Goal: Information Seeking & Learning: Understand process/instructions

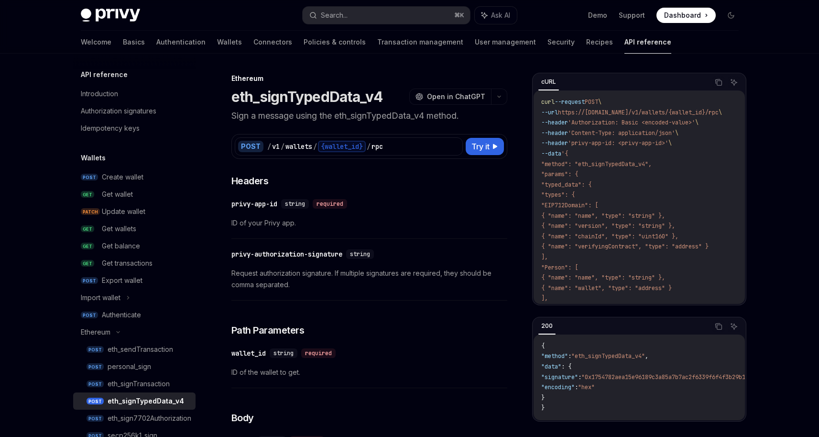
scroll to position [74, 0]
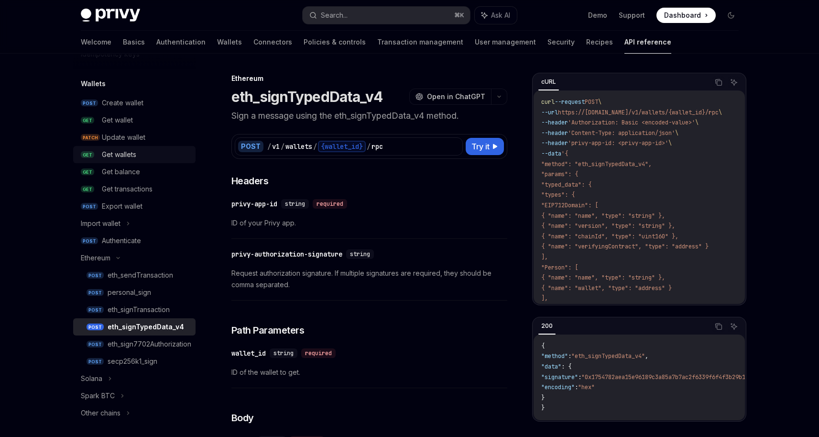
click at [135, 160] on div "Get wallets" at bounding box center [119, 154] width 34 height 11
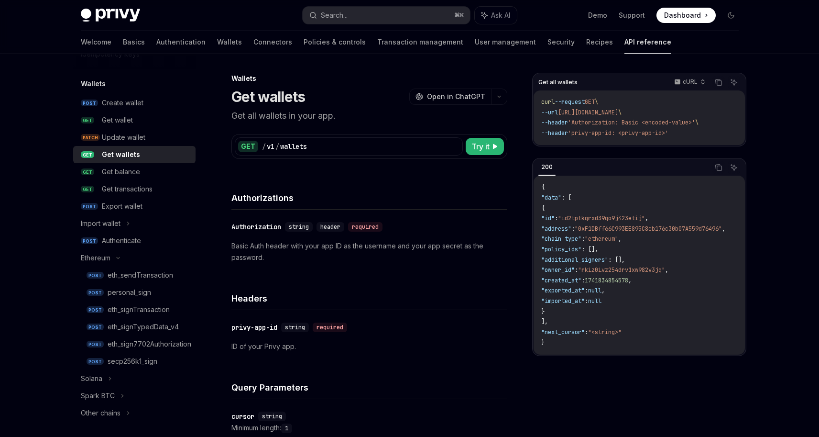
click at [696, 231] on span ""0xF1DBff66C993EE895C8cb176c30b07A559d76496"" at bounding box center [648, 229] width 147 height 8
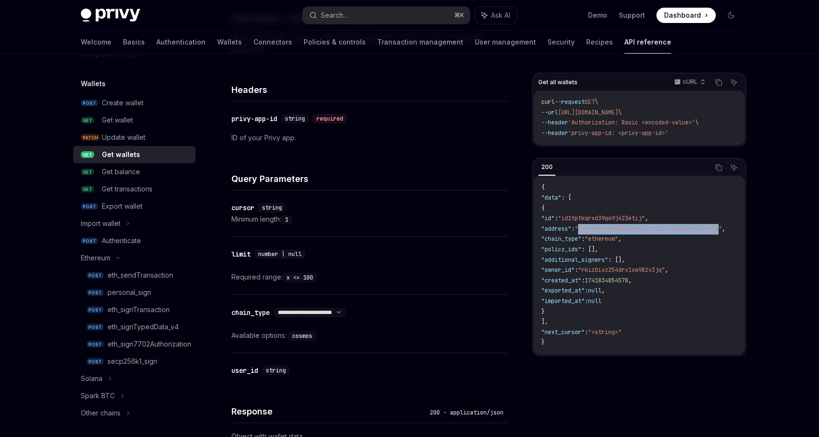
scroll to position [137, 0]
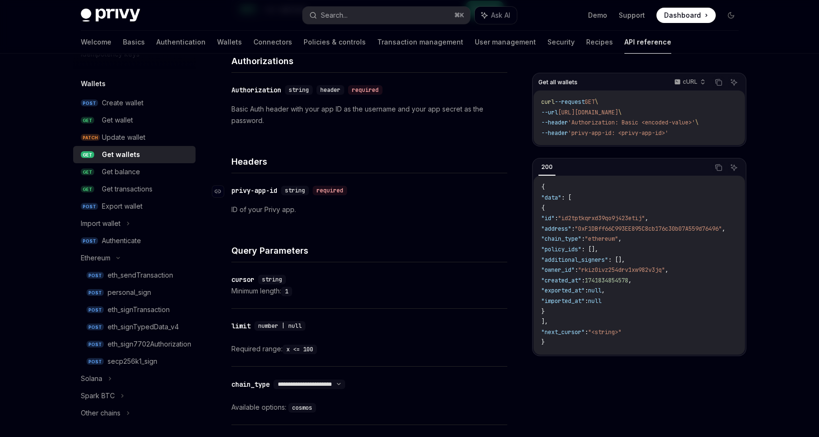
click at [275, 193] on div "privy-app-id" at bounding box center [254, 191] width 46 height 10
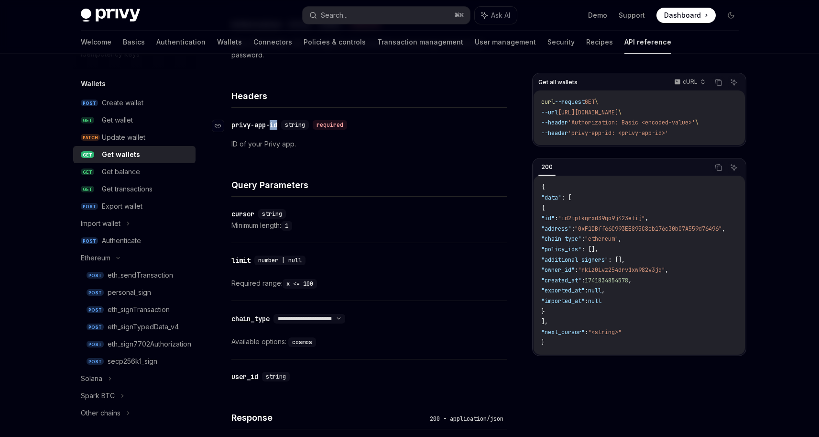
click at [275, 193] on div "**********" at bounding box center [369, 261] width 276 height 578
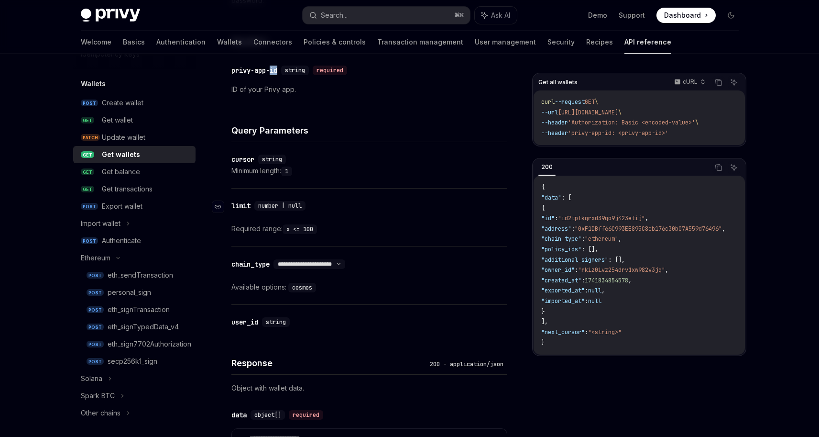
scroll to position [258, 0]
click at [284, 191] on div "​ limit number | null Required range: x <= 100" at bounding box center [369, 215] width 276 height 57
click at [272, 171] on div "Minimum length: 1" at bounding box center [369, 169] width 276 height 11
click at [250, 157] on div "cursor" at bounding box center [242, 158] width 23 height 10
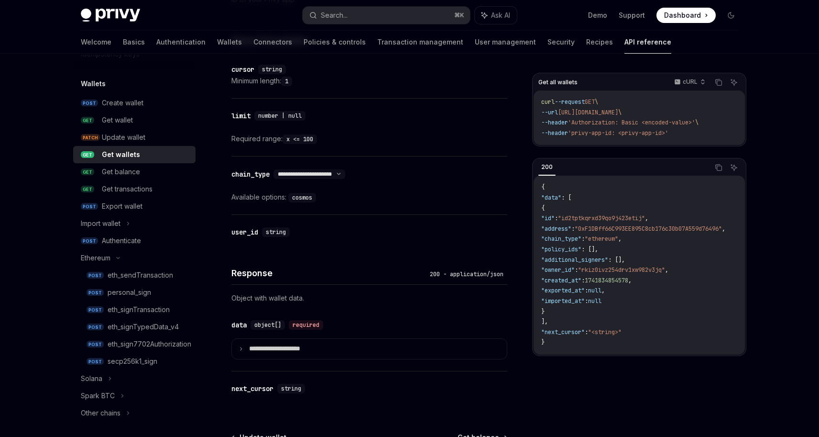
scroll to position [347, 0]
click at [152, 128] on link "GET Get wallet" at bounding box center [134, 119] width 122 height 17
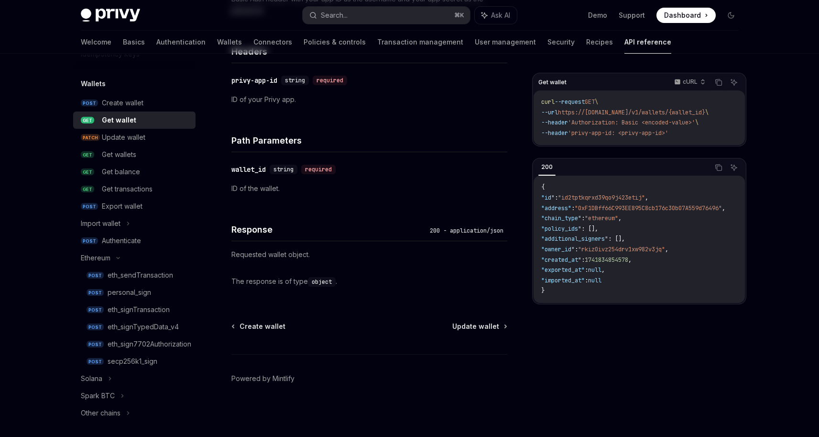
type textarea "*"
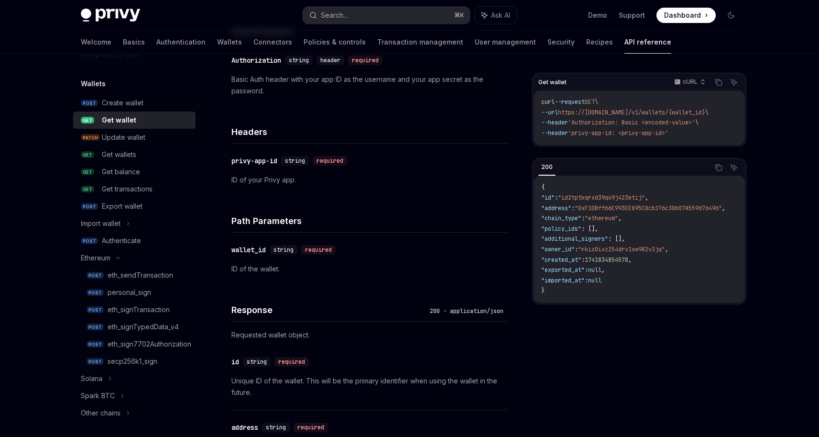
scroll to position [189, 0]
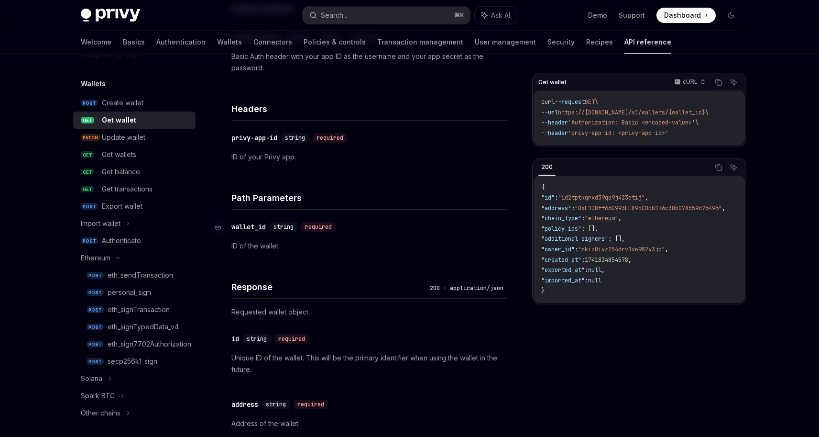
click at [256, 227] on div "wallet_id" at bounding box center [248, 227] width 34 height 10
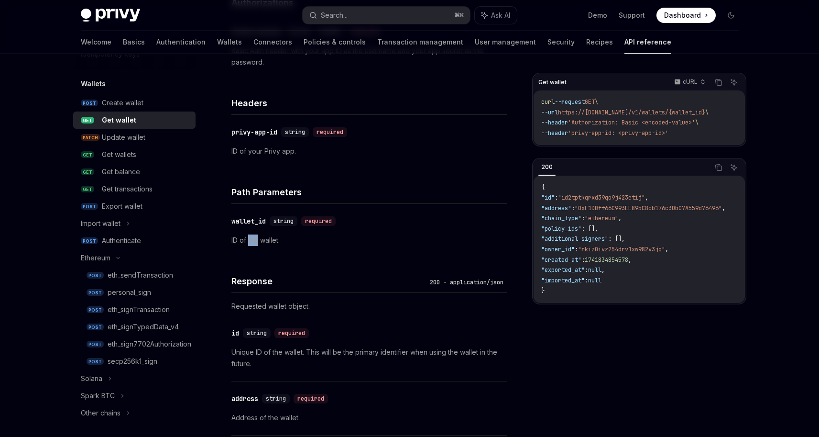
scroll to position [56, 0]
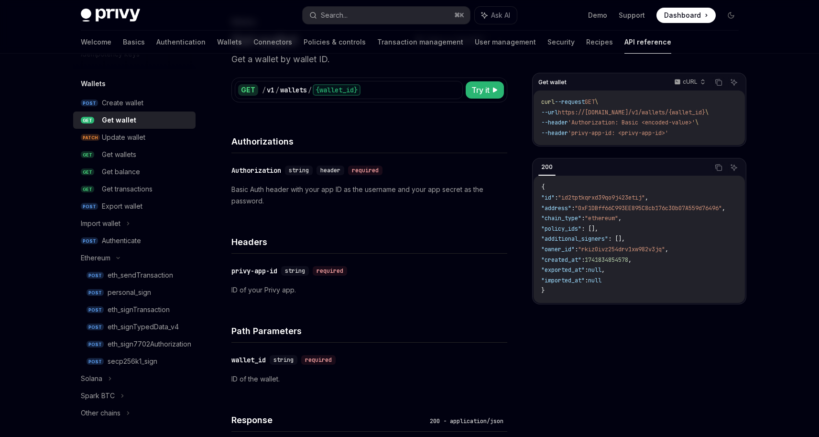
click at [285, 249] on div "Headers" at bounding box center [369, 235] width 276 height 35
drag, startPoint x: 359, startPoint y: 364, endPoint x: 229, endPoint y: 364, distance: 130.6
click at [231, 364] on div "​ wallet_id string required" at bounding box center [364, 359] width 266 height 11
click at [342, 363] on div "​ wallet_id string required" at bounding box center [364, 359] width 266 height 11
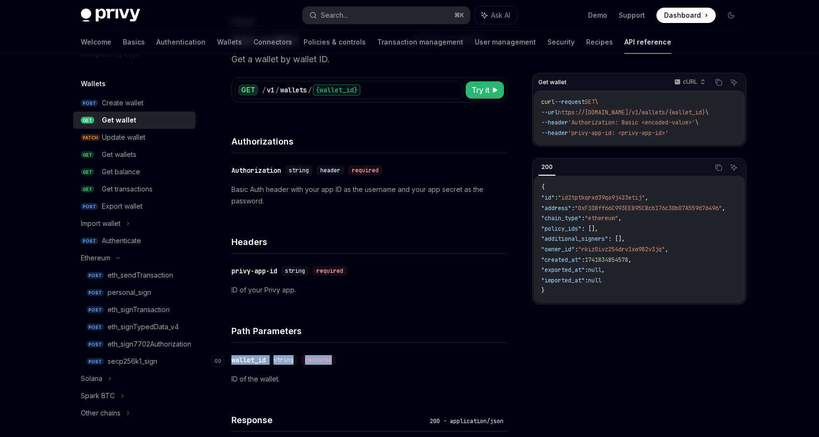
click at [342, 363] on div "​ wallet_id string required" at bounding box center [364, 359] width 266 height 11
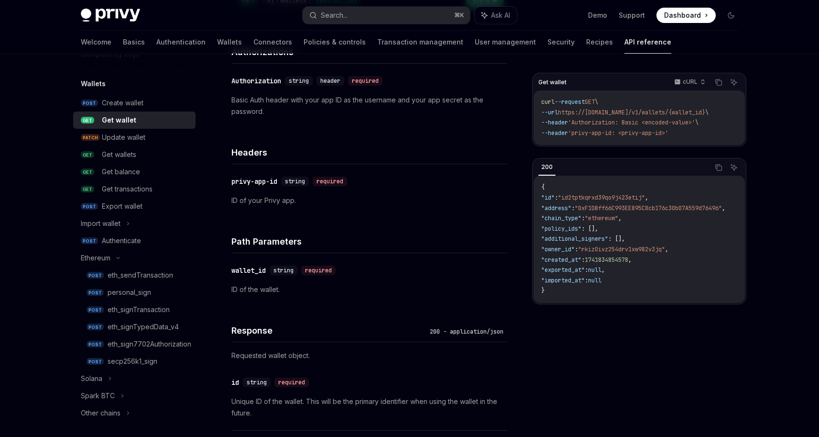
scroll to position [144, 0]
click at [636, 212] on span ""0xF1DBff66C993EE895C8cb176c30b07A559d76496"" at bounding box center [648, 208] width 147 height 8
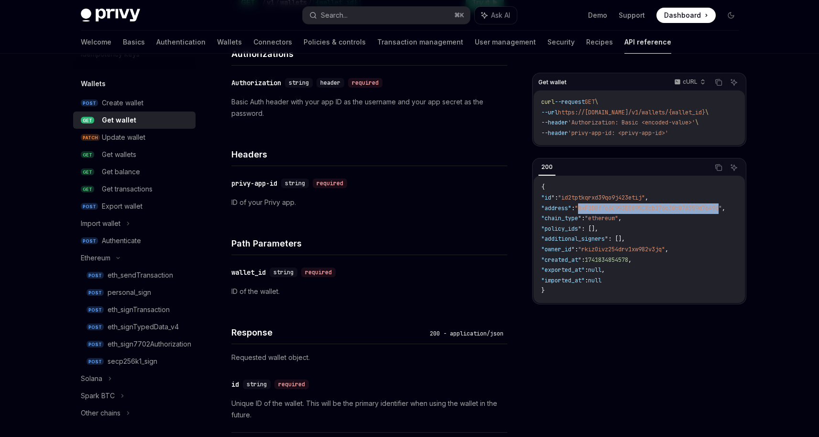
click at [636, 212] on span ""0xF1DBff66C993EE895C8cb176c30b07A559d76496"" at bounding box center [648, 208] width 147 height 8
click at [637, 217] on code "{ "id" : "id2tptkqrxd39qo9j423etij" , "address" : "0xF1DBff66C993EE895C8cb176c3…" at bounding box center [644, 239] width 207 height 114
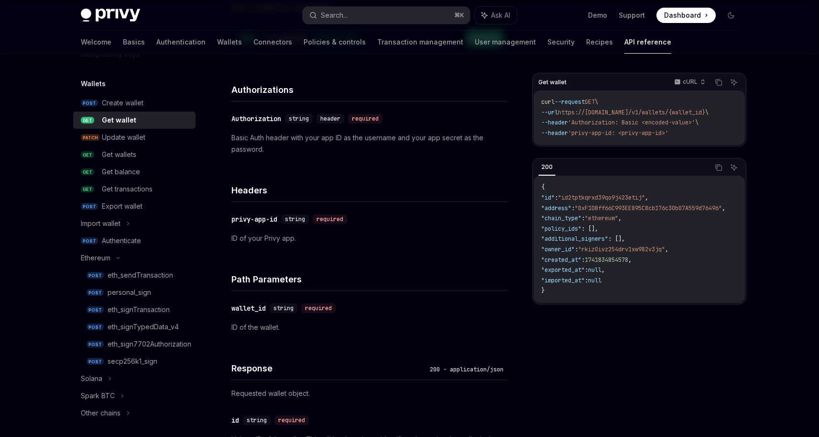
scroll to position [107, 0]
drag, startPoint x: 370, startPoint y: 220, endPoint x: 234, endPoint y: 223, distance: 135.8
click at [234, 223] on div "​ privy-app-id string required" at bounding box center [364, 219] width 266 height 11
click at [234, 223] on div "privy-app-id" at bounding box center [254, 220] width 46 height 10
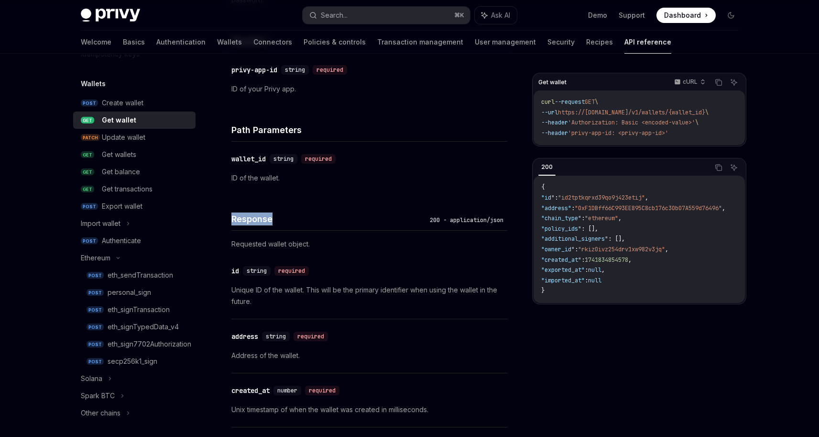
drag, startPoint x: 234, startPoint y: 222, endPoint x: 382, endPoint y: 225, distance: 147.8
click at [382, 225] on div "**********" at bounding box center [369, 404] width 276 height 974
click at [378, 227] on div "Response 200 - application/json" at bounding box center [369, 211] width 276 height 35
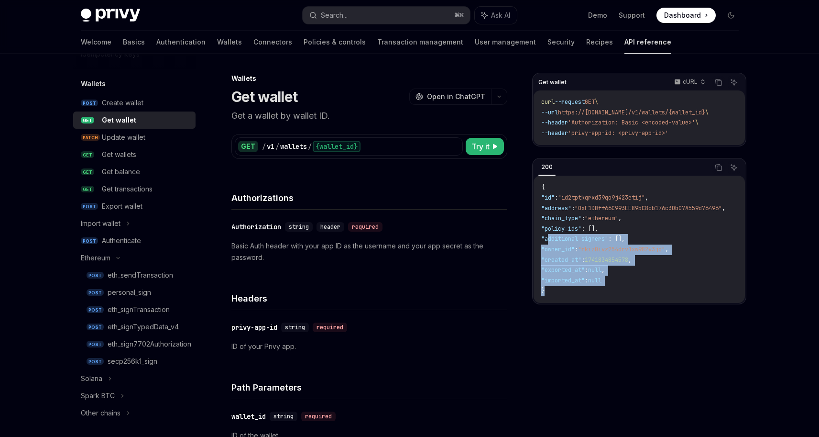
drag, startPoint x: 587, startPoint y: 288, endPoint x: 548, endPoint y: 243, distance: 60.3
click at [548, 243] on code "{ "id" : "id2tptkqrxd39qo9j423etij" , "address" : "0xF1DBff66C993EE895C8cb176c3…" at bounding box center [644, 239] width 207 height 114
click at [548, 242] on span ""additional_signers"" at bounding box center [574, 239] width 67 height 8
drag, startPoint x: 561, startPoint y: 248, endPoint x: 612, endPoint y: 283, distance: 60.9
click at [612, 283] on code "{ "id" : "id2tptkqrxd39qo9j423etij" , "address" : "0xF1DBff66C993EE895C8cb176c3…" at bounding box center [644, 239] width 207 height 114
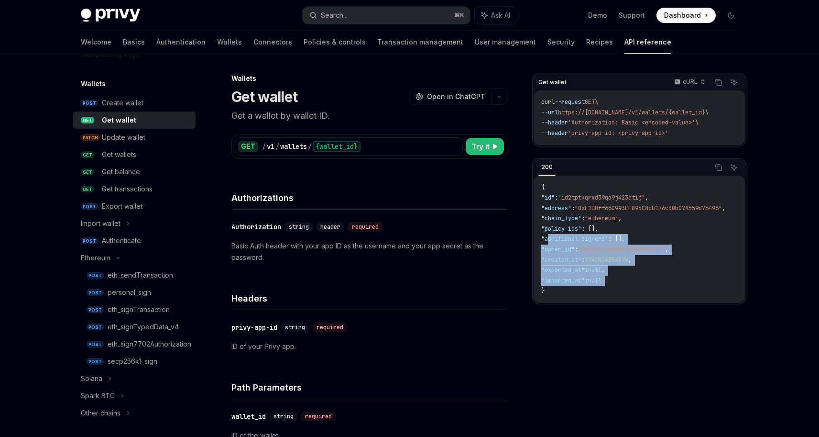
click at [602, 283] on span "null" at bounding box center [594, 280] width 13 height 8
drag, startPoint x: 623, startPoint y: 278, endPoint x: 549, endPoint y: 239, distance: 83.2
click at [549, 239] on code "{ "id" : "id2tptkqrxd39qo9j423etij" , "address" : "0xF1DBff66C993EE895C8cb176c3…" at bounding box center [644, 239] width 207 height 114
click at [549, 239] on span ""additional_signers"" at bounding box center [574, 239] width 67 height 8
drag, startPoint x: 549, startPoint y: 239, endPoint x: 629, endPoint y: 281, distance: 90.5
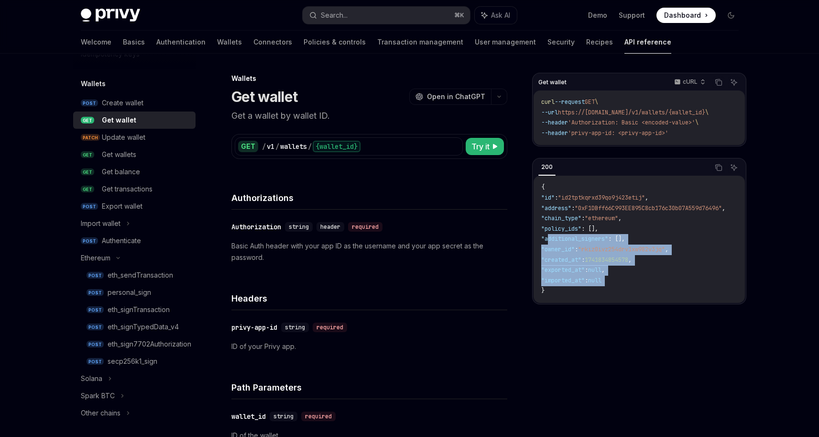
click at [629, 281] on code "{ "id" : "id2tptkqrxd39qo9j423etij" , "address" : "0xF1DBff66C993EE895C8cb176c3…" at bounding box center [644, 239] width 207 height 114
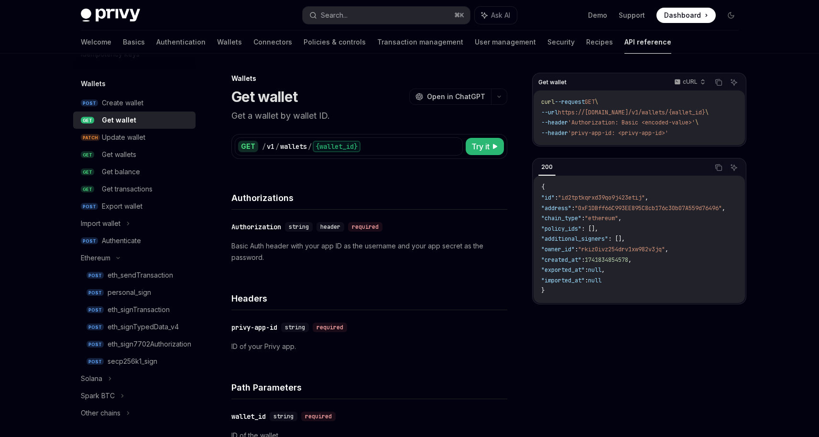
click at [568, 253] on span ""owner_id"" at bounding box center [557, 249] width 33 height 8
click at [616, 253] on span ""rkiz0ivz254drv1xw982v3jq"" at bounding box center [621, 249] width 87 height 8
click at [662, 258] on code "{ "id" : "id2tptkqrxd39qo9j423etij" , "address" : "0xF1DBff66C993EE895C8cb176c3…" at bounding box center [644, 239] width 207 height 114
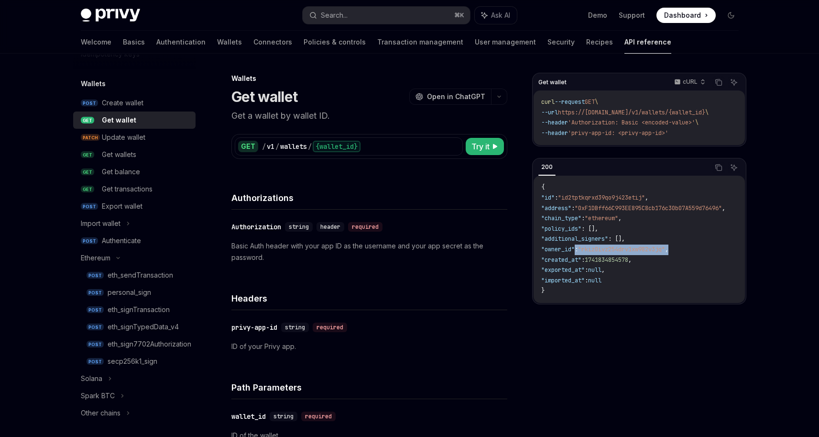
drag, startPoint x: 685, startPoint y: 253, endPoint x: 576, endPoint y: 258, distance: 109.2
click at [576, 258] on code "{ "id" : "id2tptkqrxd39qo9j423etij" , "address" : "0xF1DBff66C993EE895C8cb176c3…" at bounding box center [644, 239] width 207 height 114
click at [653, 136] on span "'privy-app-id: <privy-app-id>'" at bounding box center [618, 133] width 100 height 8
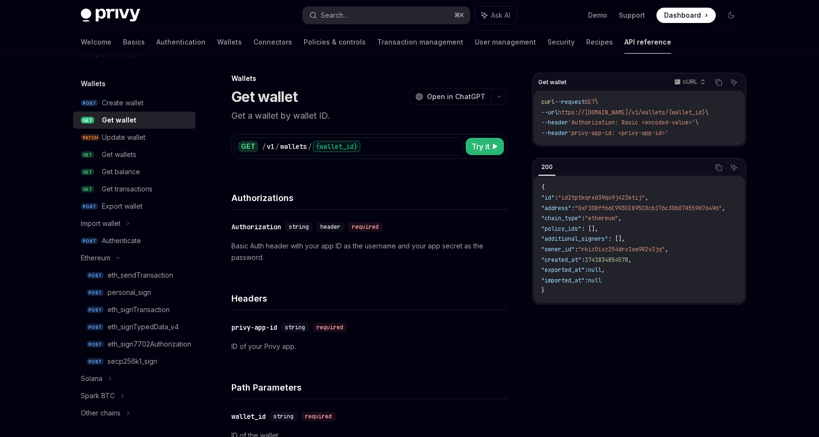
click at [669, 134] on span "'privy-app-id: <privy-app-id>'" at bounding box center [618, 133] width 100 height 8
click at [669, 135] on span "'privy-app-id: <privy-app-id>'" at bounding box center [618, 133] width 100 height 8
drag, startPoint x: 692, startPoint y: 135, endPoint x: 581, endPoint y: 135, distance: 110.5
click at [581, 135] on code "curl --request GET \ --url https://[DOMAIN_NAME]/v1/wallets/{wallet_id} \ --hea…" at bounding box center [639, 117] width 196 height 41
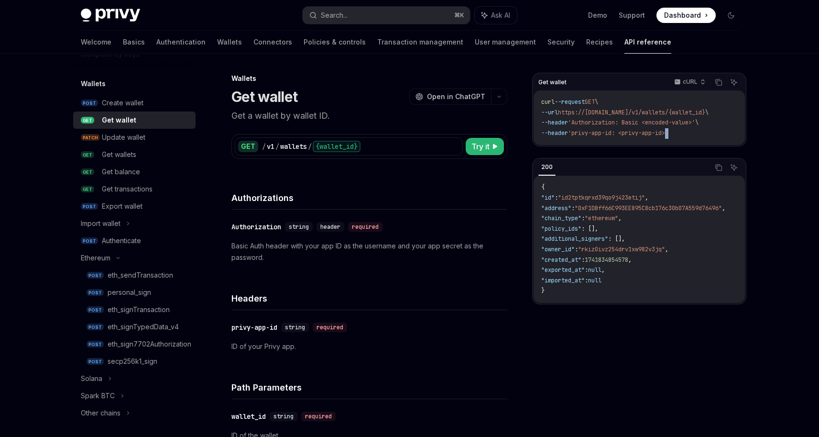
click at [581, 135] on span "'privy-app-id: <privy-app-id>'" at bounding box center [618, 133] width 100 height 8
drag, startPoint x: 606, startPoint y: 134, endPoint x: 676, endPoint y: 135, distance: 69.8
click at [669, 135] on span "'privy-app-id: <privy-app-id>'" at bounding box center [618, 133] width 100 height 8
drag, startPoint x: 676, startPoint y: 135, endPoint x: 583, endPoint y: 133, distance: 92.8
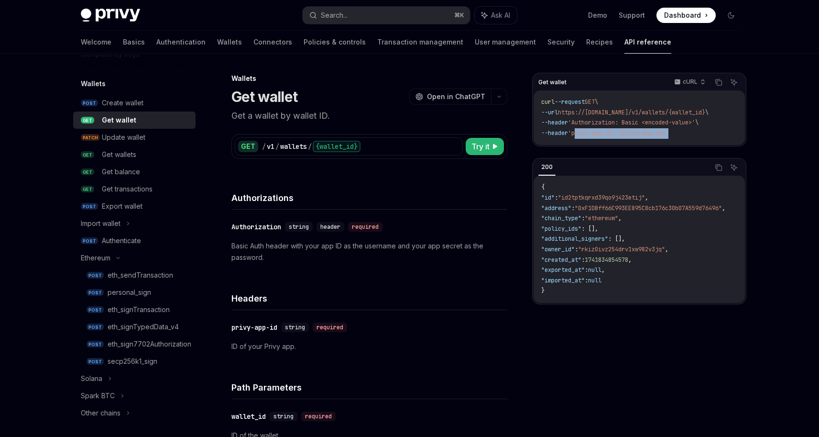
click at [583, 133] on span "'privy-app-id: <privy-app-id>'" at bounding box center [618, 133] width 100 height 8
drag, startPoint x: 583, startPoint y: 133, endPoint x: 676, endPoint y: 135, distance: 92.8
click at [669, 135] on span "'privy-app-id: <privy-app-id>'" at bounding box center [618, 133] width 100 height 8
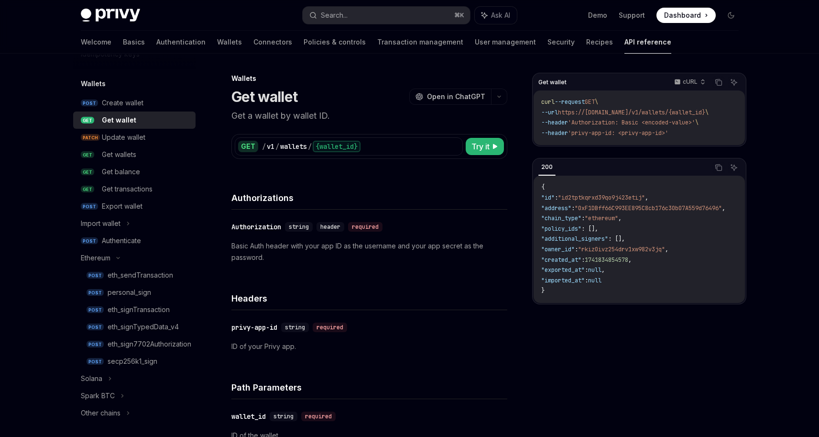
click at [645, 212] on span ""0xF1DBff66C993EE895C8cb176c30b07A559d76496"" at bounding box center [648, 208] width 147 height 8
click at [607, 220] on span ""ethereum"" at bounding box center [601, 218] width 33 height 8
click at [660, 126] on code "curl --request GET \ --url https://[DOMAIN_NAME]/v1/wallets/{wallet_id} \ --hea…" at bounding box center [639, 117] width 196 height 41
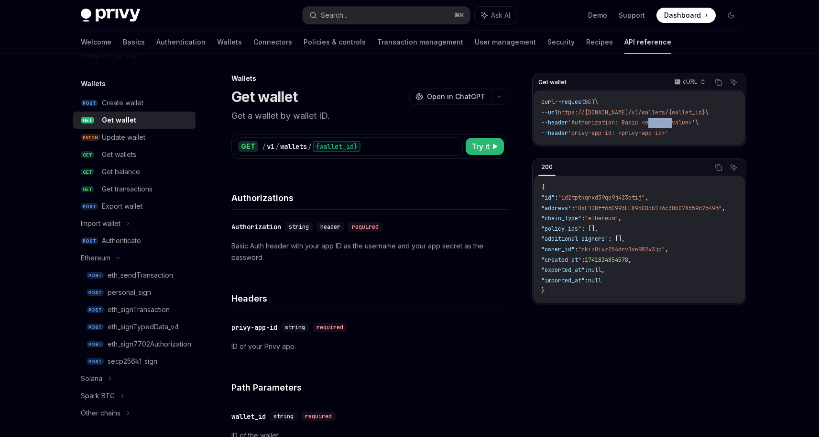
click at [660, 126] on code "curl --request GET \ --url https://[DOMAIN_NAME]/v1/wallets/{wallet_id} \ --hea…" at bounding box center [639, 117] width 196 height 41
click at [687, 138] on code "curl --request GET \ --url https://[DOMAIN_NAME]/v1/wallets/{wallet_id} \ --hea…" at bounding box center [639, 117] width 196 height 41
click at [686, 138] on code "curl --request GET \ --url https://[DOMAIN_NAME]/v1/wallets/{wallet_id} \ --hea…" at bounding box center [639, 117] width 196 height 41
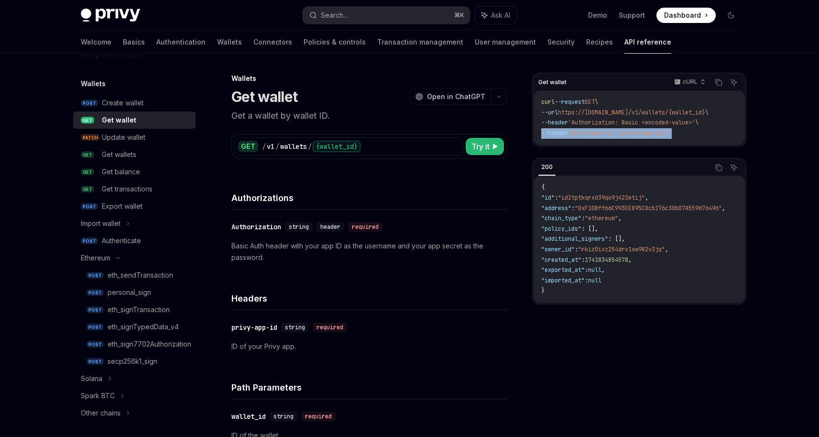
click at [688, 133] on code "curl --request GET \ --url https://[DOMAIN_NAME]/v1/wallets/{wallet_id} \ --hea…" at bounding box center [639, 117] width 196 height 41
drag, startPoint x: 702, startPoint y: 134, endPoint x: 539, endPoint y: 109, distance: 165.0
click at [539, 109] on div "curl --request GET \ --url https://[DOMAIN_NAME]/v1/wallets/{wallet_id} \ --hea…" at bounding box center [639, 117] width 211 height 55
drag, startPoint x: 541, startPoint y: 103, endPoint x: 708, endPoint y: 140, distance: 171.4
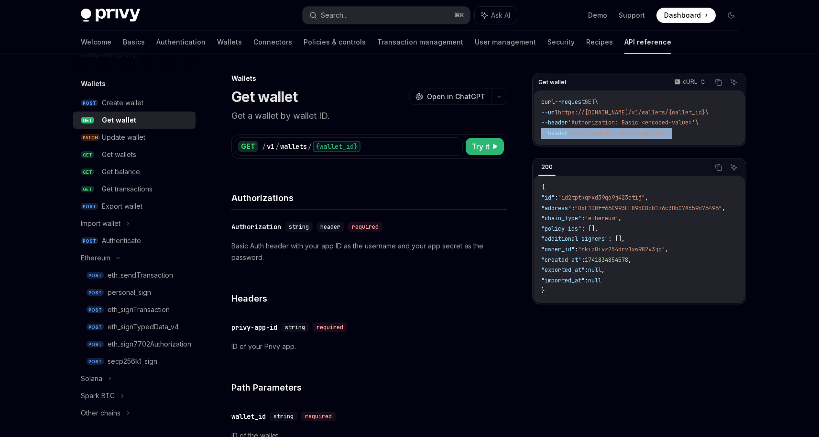
click at [708, 140] on div "curl --request GET \ --url https://[DOMAIN_NAME]/v1/wallets/{wallet_id} \ --hea…" at bounding box center [639, 117] width 211 height 55
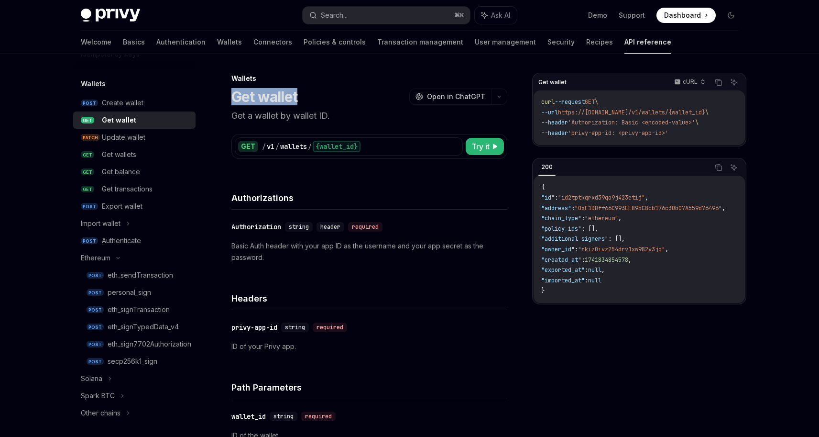
drag, startPoint x: 231, startPoint y: 100, endPoint x: 304, endPoint y: 99, distance: 72.7
click at [304, 99] on div "Get wallet OpenAI Open in ChatGPT" at bounding box center [369, 96] width 276 height 17
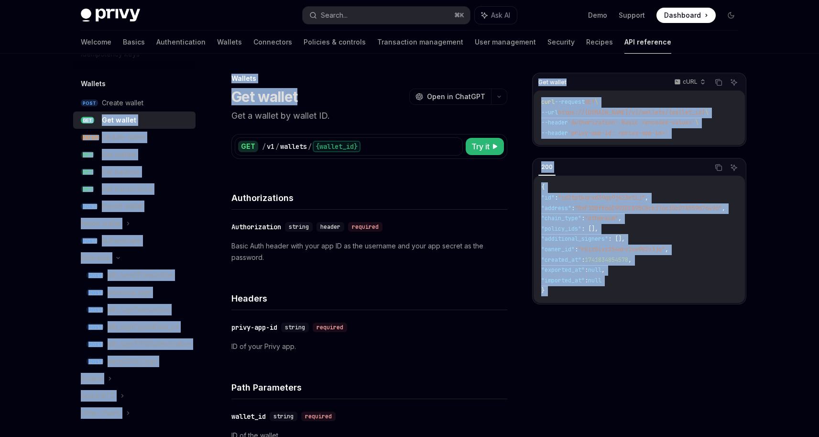
drag, startPoint x: 304, startPoint y: 99, endPoint x: 206, endPoint y: 101, distance: 97.6
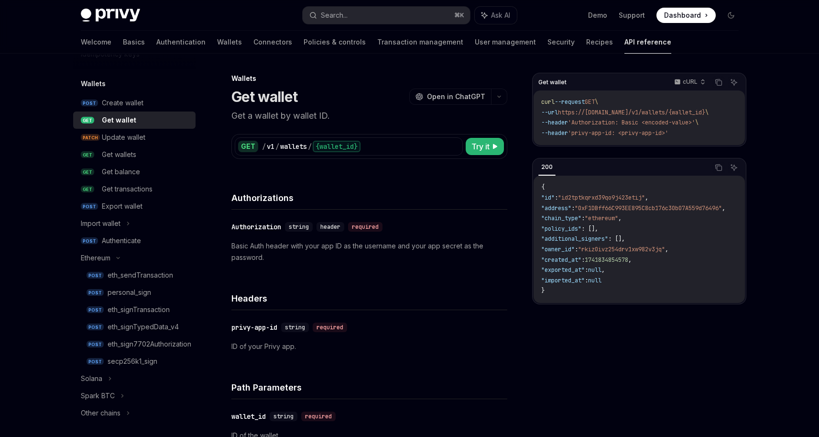
click at [329, 149] on div "{wallet_id}" at bounding box center [337, 146] width 48 height 11
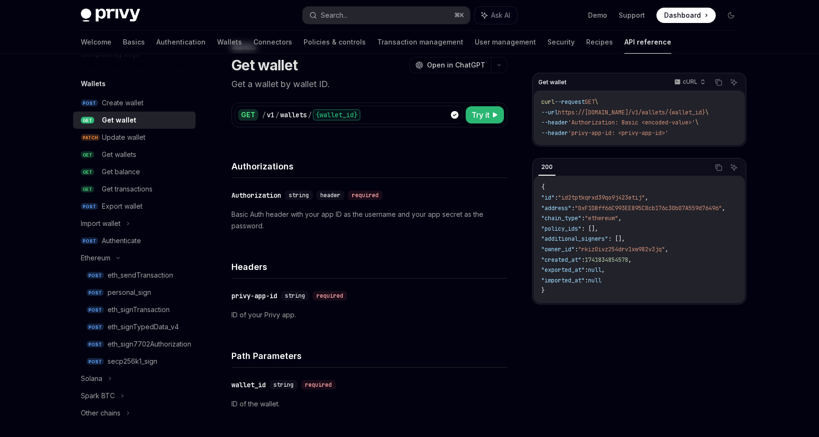
scroll to position [81, 0]
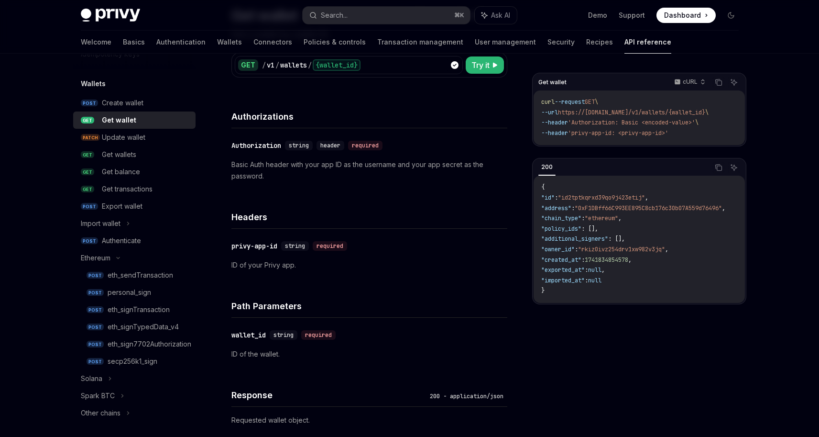
click at [572, 212] on span ""address"" at bounding box center [556, 208] width 30 height 8
click at [591, 212] on span ""0xF1DBff66C993EE895C8cb176c30b07A559d76496"" at bounding box center [648, 208] width 147 height 8
